Goal: Information Seeking & Learning: Learn about a topic

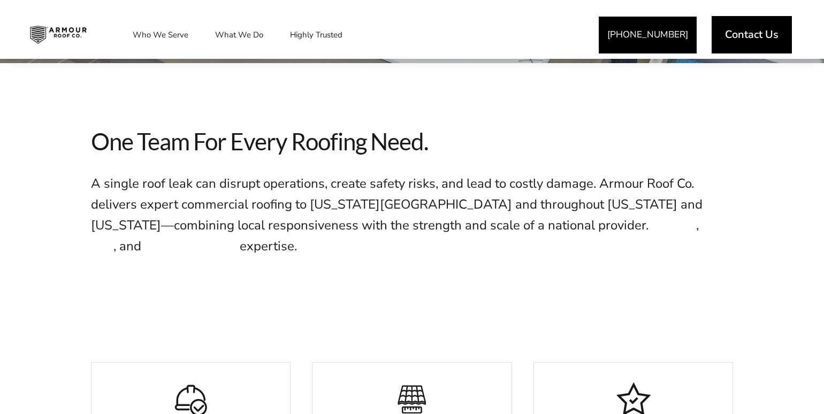
scroll to position [415, 0]
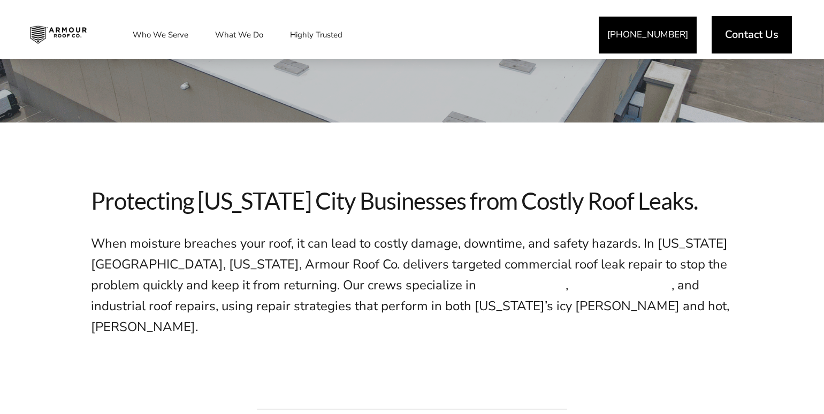
scroll to position [313, 0]
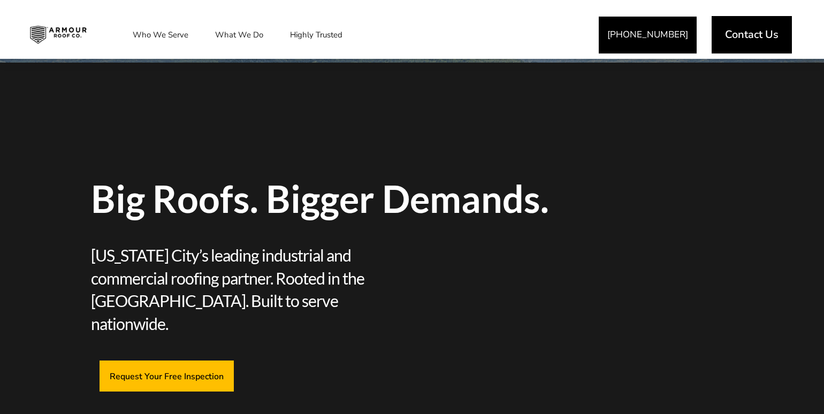
scroll to position [415, 0]
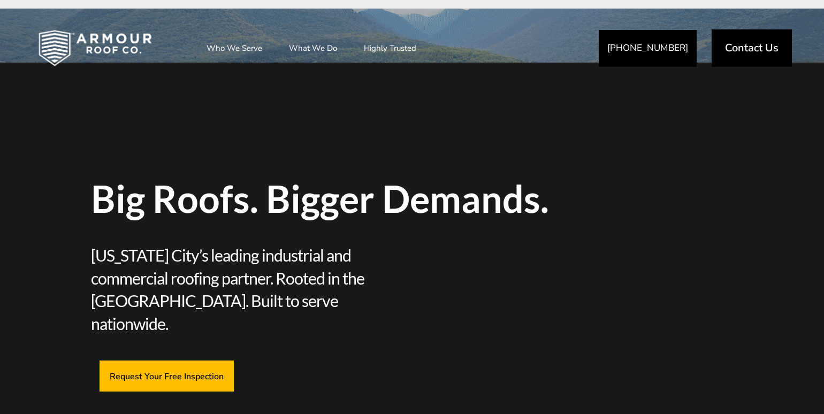
scroll to position [415, 0]
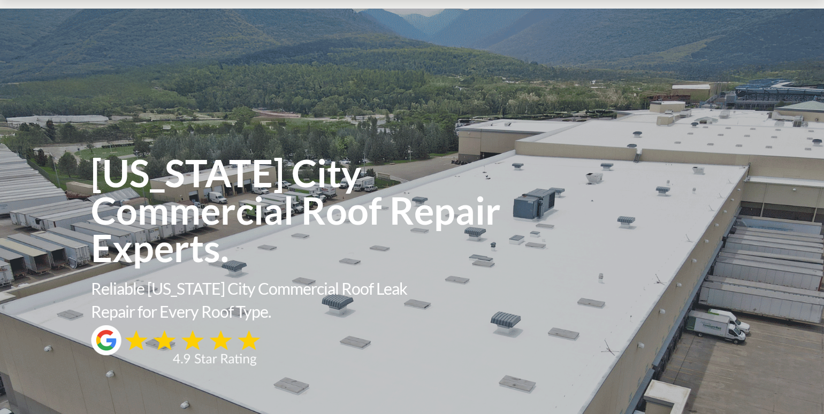
scroll to position [313, 0]
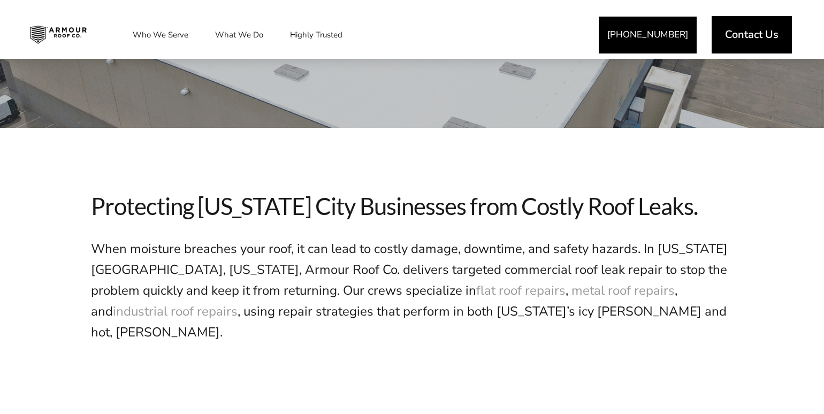
click at [380, 352] on p at bounding box center [412, 361] width 642 height 19
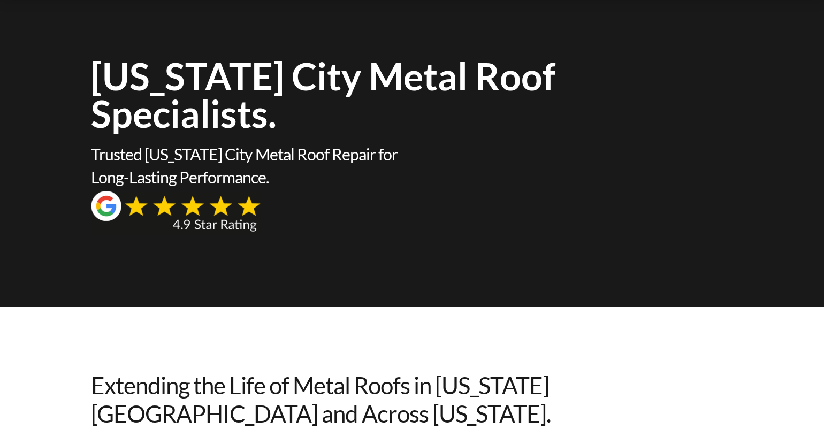
scroll to position [75, 0]
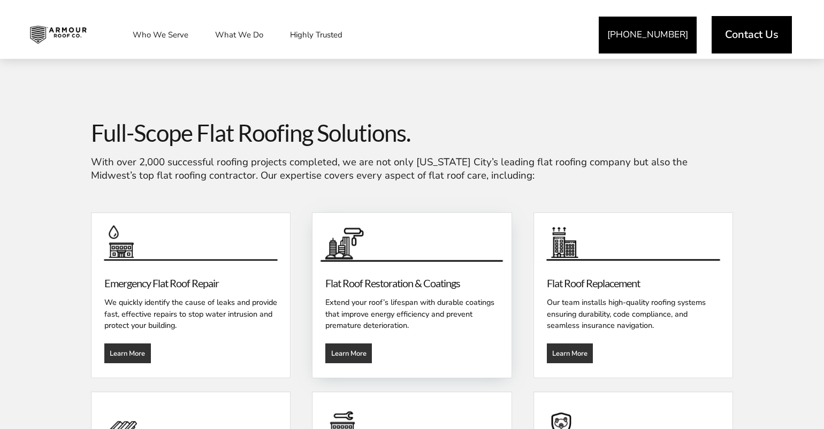
scroll to position [1067, 0]
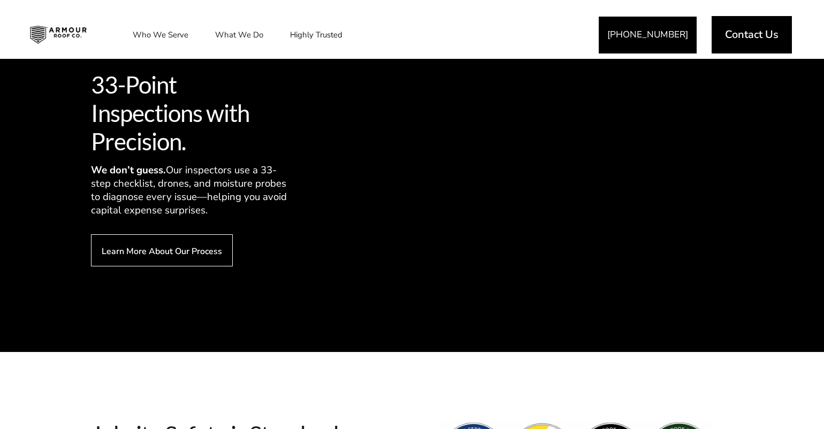
scroll to position [1580, 0]
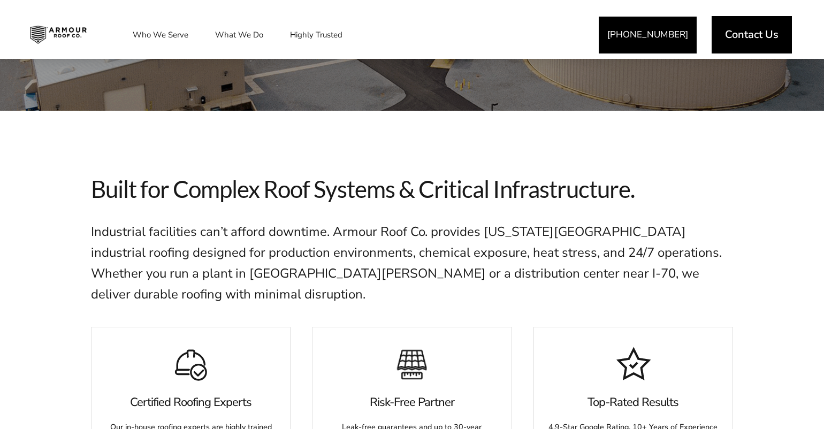
scroll to position [233, 0]
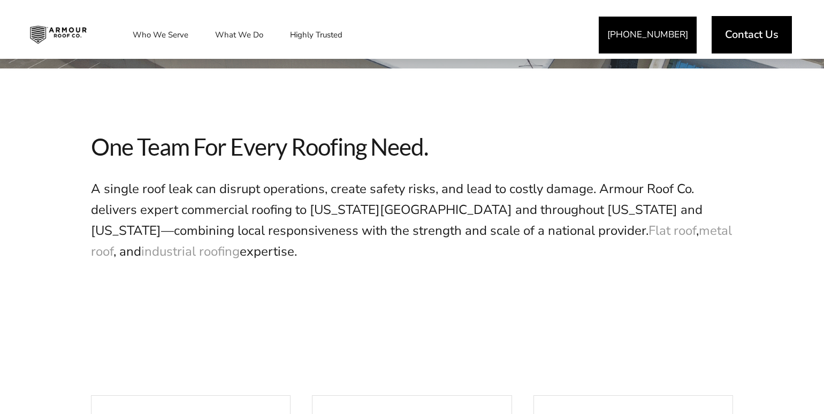
scroll to position [398, 0]
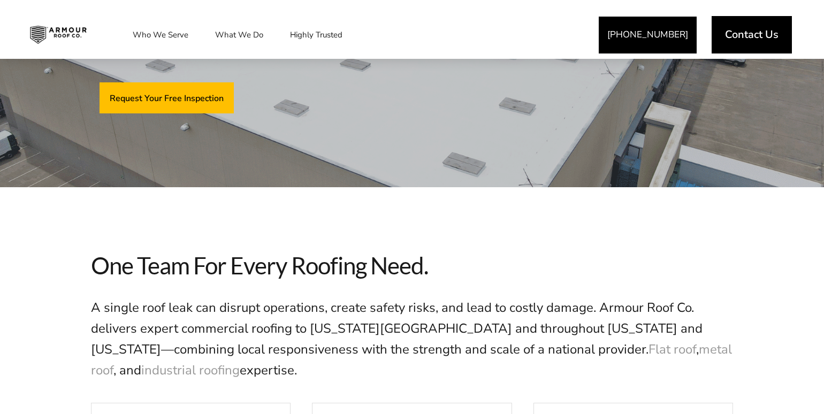
scroll to position [198, 0]
